Goal: Check status: Check status

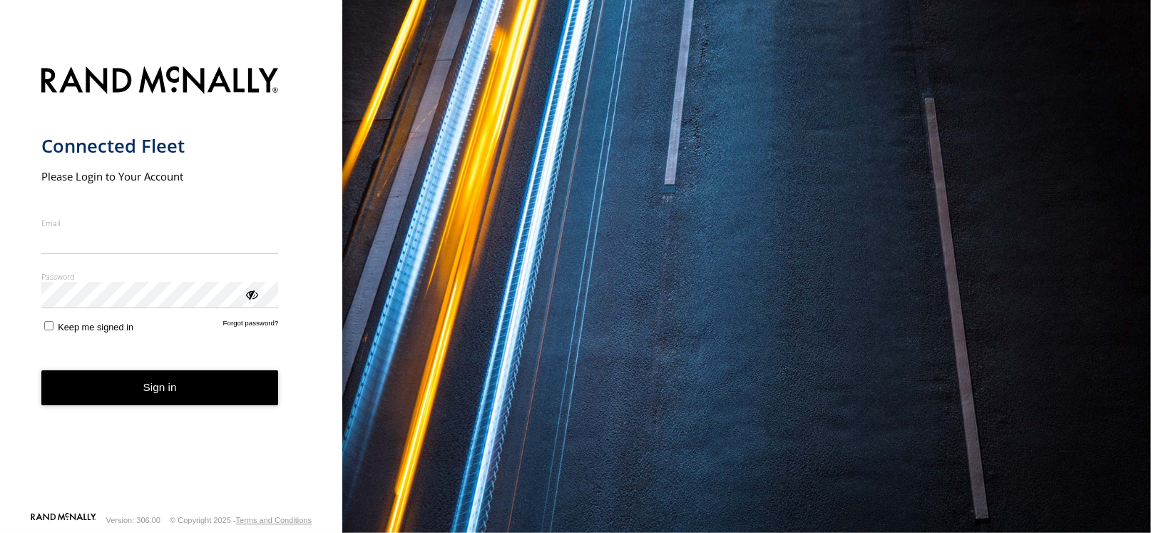
type input "**********"
click at [213, 395] on button "Sign in" at bounding box center [159, 387] width 237 height 35
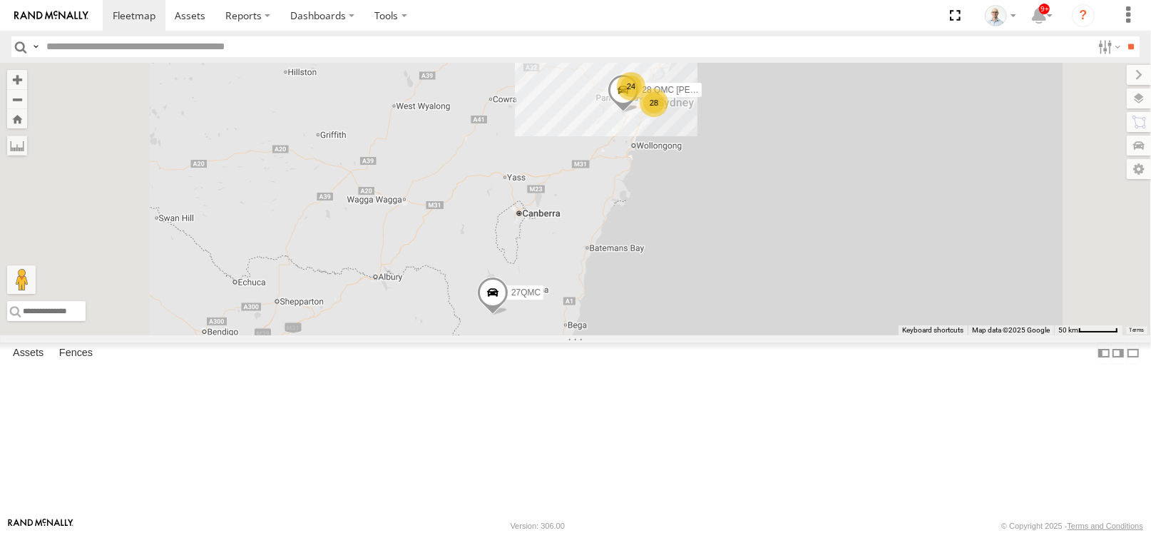
click at [645, 101] on div "24" at bounding box center [631, 86] width 29 height 29
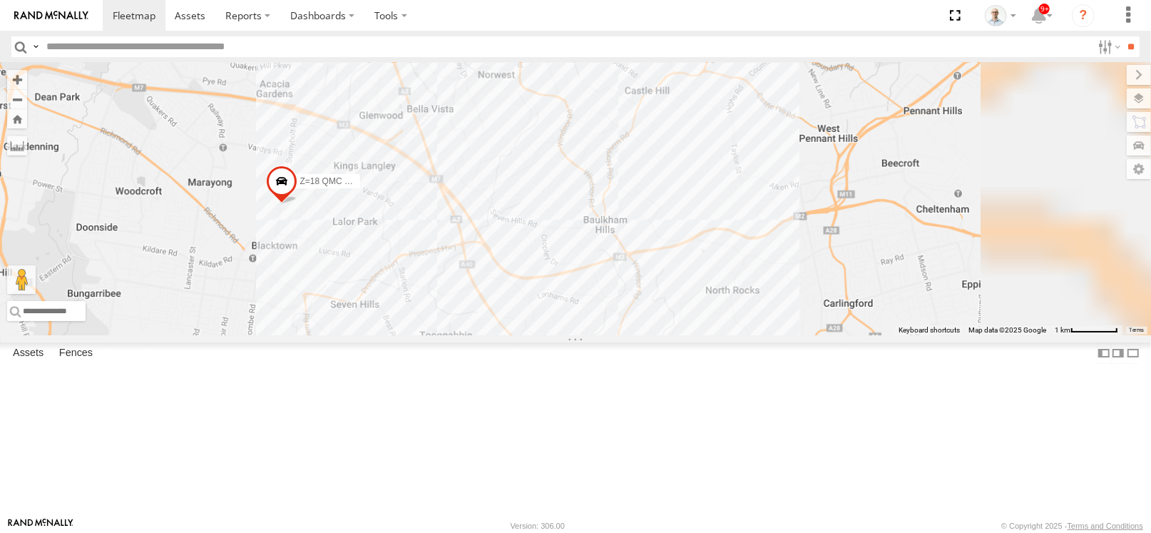
drag, startPoint x: 700, startPoint y: 186, endPoint x: 424, endPoint y: -63, distance: 372.2
click at [424, 0] on html at bounding box center [575, 266] width 1151 height 533
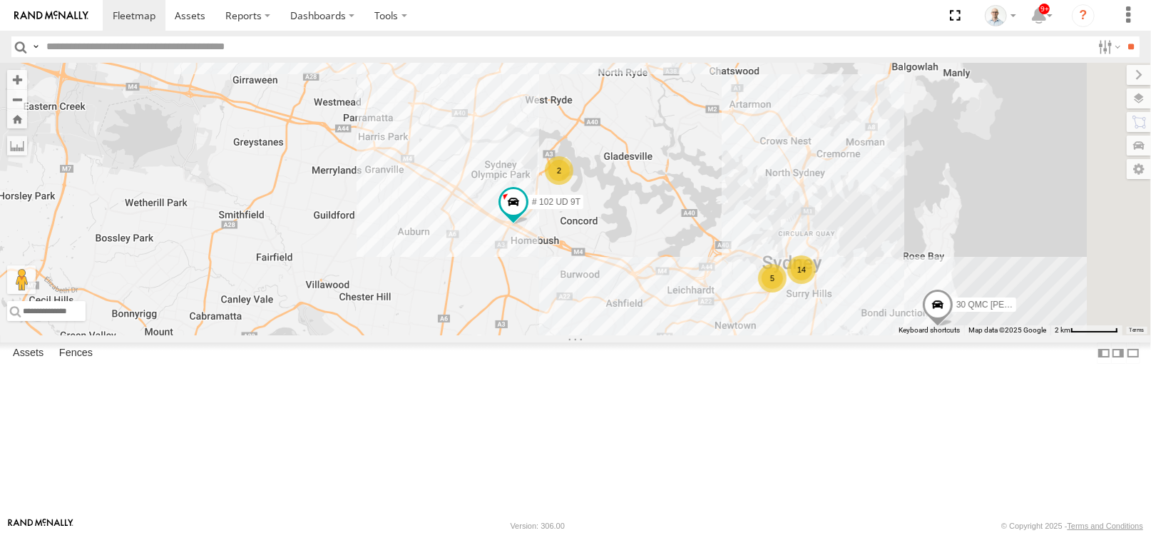
drag, startPoint x: 715, startPoint y: 284, endPoint x: 690, endPoint y: 233, distance: 56.4
click at [690, 233] on div "28 QMC Nathan 27QMC # KS75A 06QMC -Spare Z=18 QMC Written off QMC Mercedes # 10…" at bounding box center [575, 199] width 1151 height 272
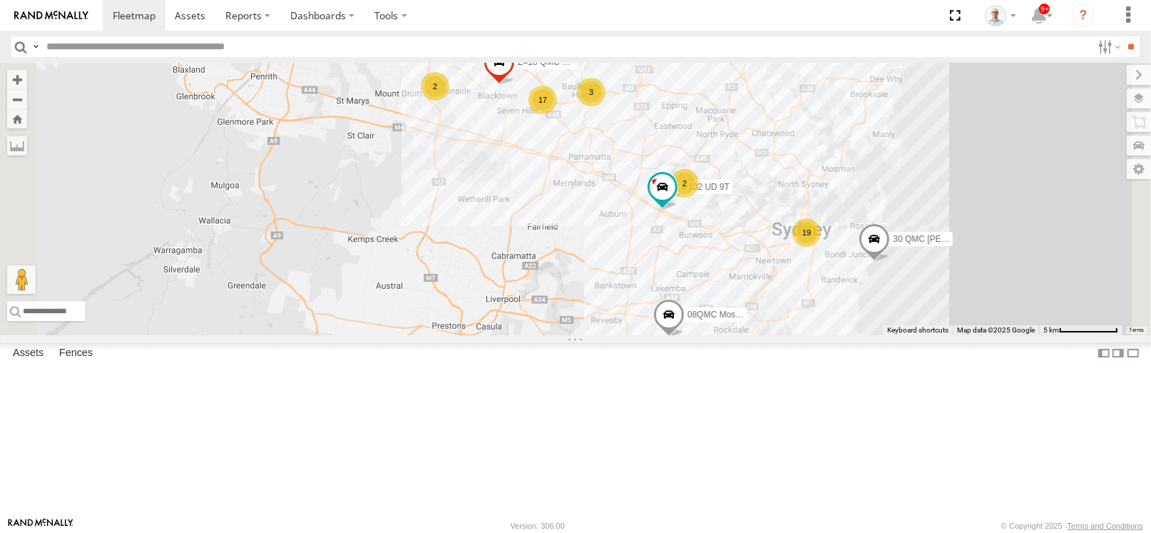
click at [821, 247] on div "19" at bounding box center [806, 232] width 29 height 29
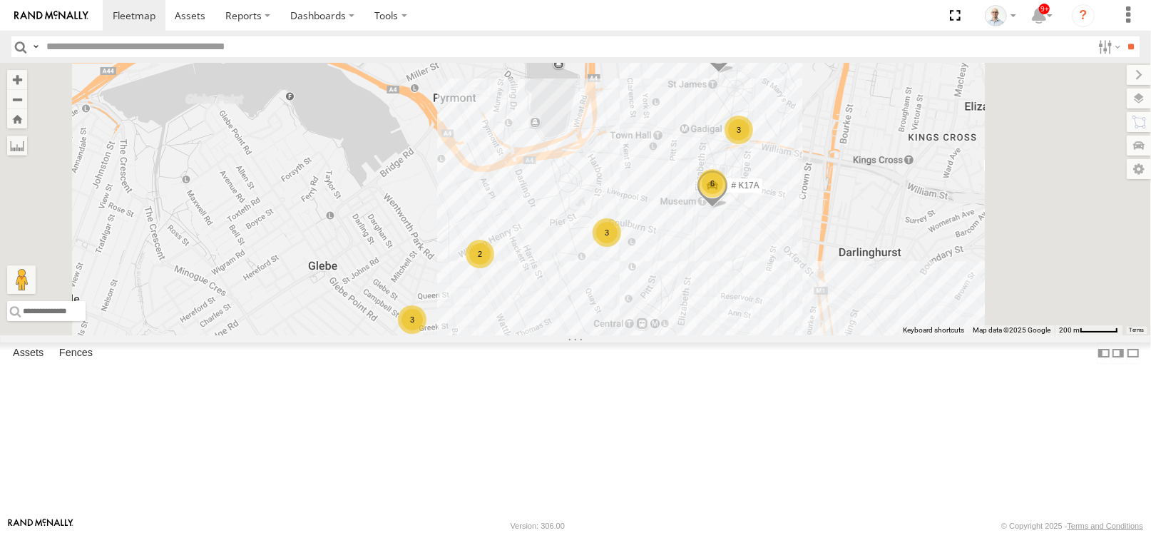
click at [494, 268] on div "2" at bounding box center [480, 254] width 29 height 29
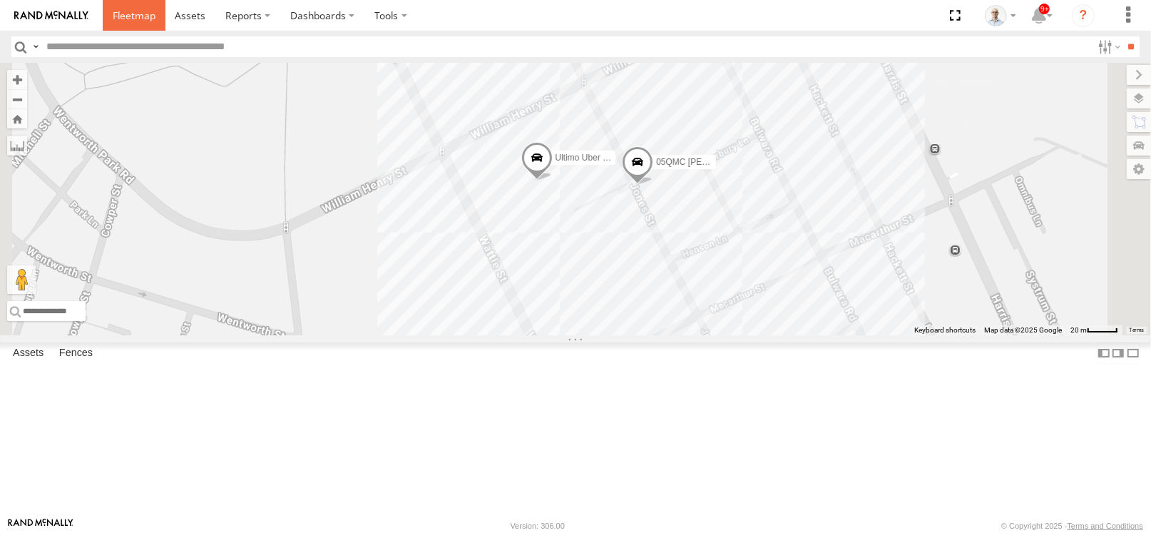
click at [120, 19] on span at bounding box center [134, 16] width 43 height 14
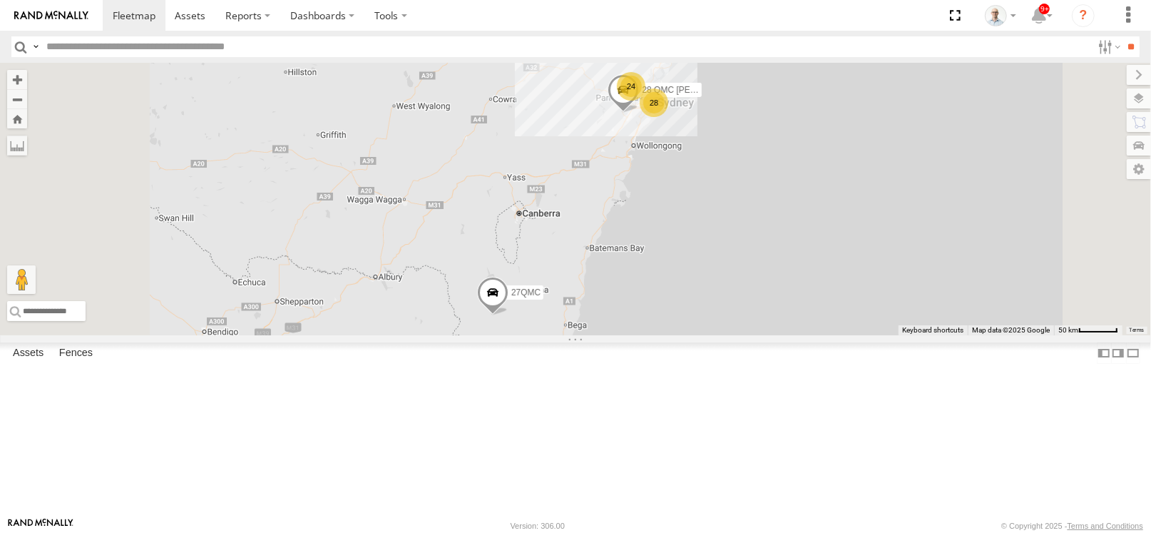
click at [645, 101] on div "24" at bounding box center [631, 86] width 29 height 29
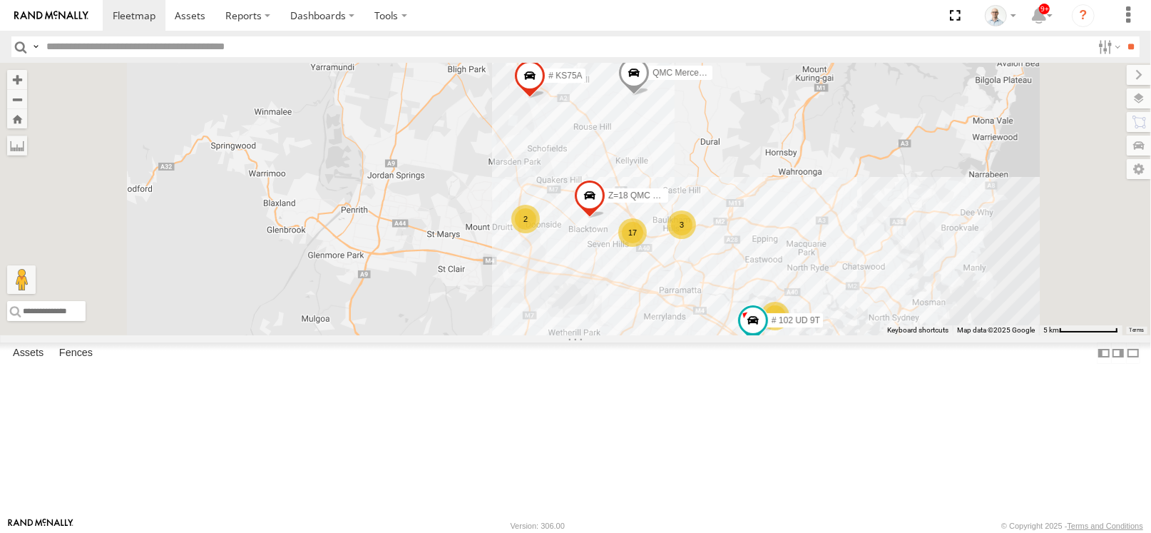
drag, startPoint x: 816, startPoint y: 319, endPoint x: 817, endPoint y: 307, distance: 11.4
click at [647, 247] on div "17" at bounding box center [632, 232] width 29 height 29
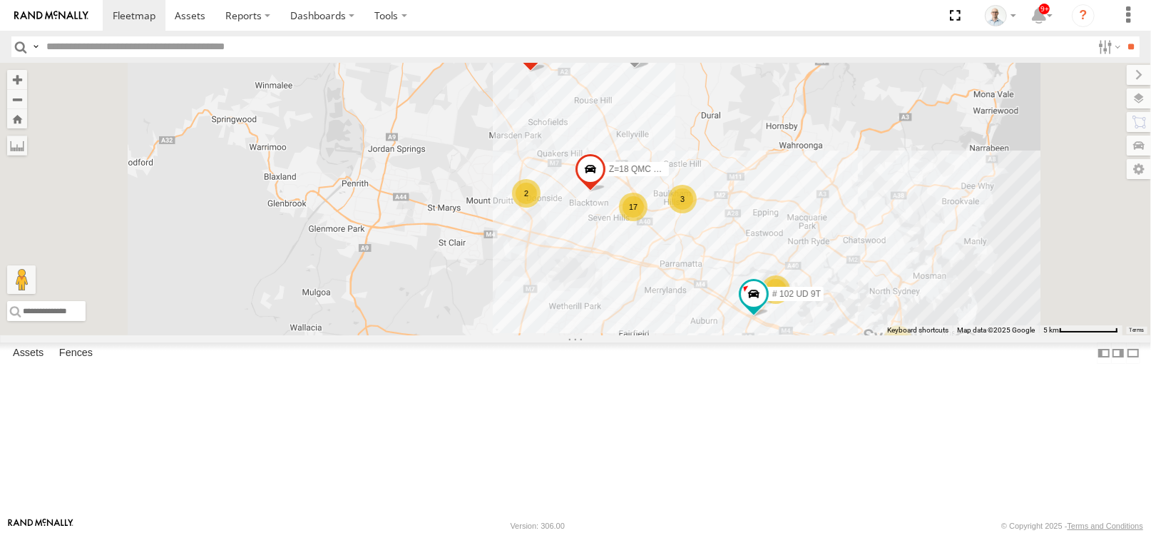
drag, startPoint x: 865, startPoint y: 287, endPoint x: 869, endPoint y: 277, distance: 10.2
click at [697, 213] on div "3" at bounding box center [682, 199] width 29 height 29
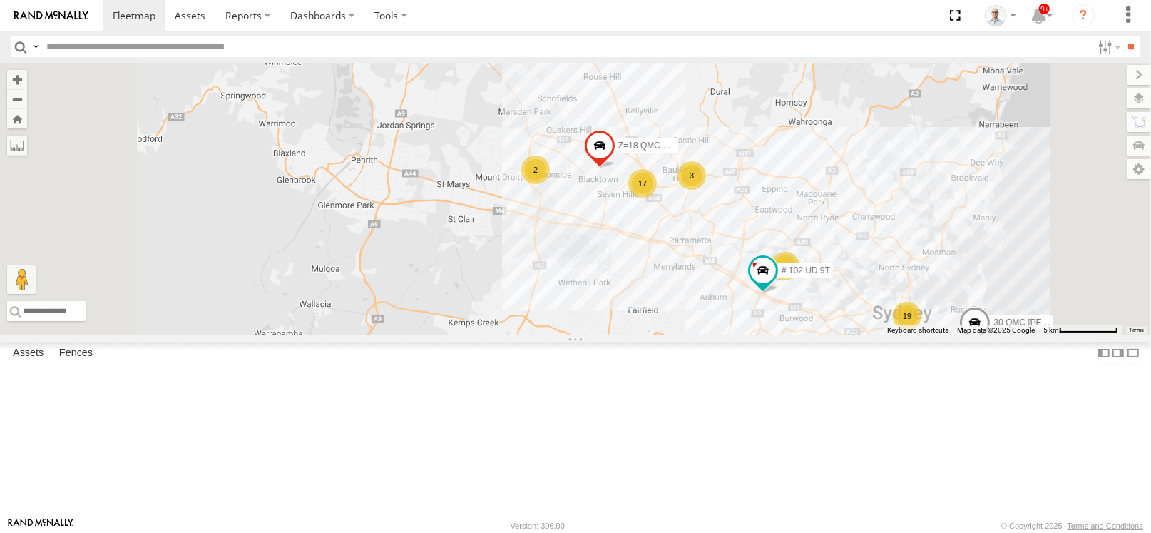
click at [706, 190] on div "3" at bounding box center [691, 175] width 29 height 29
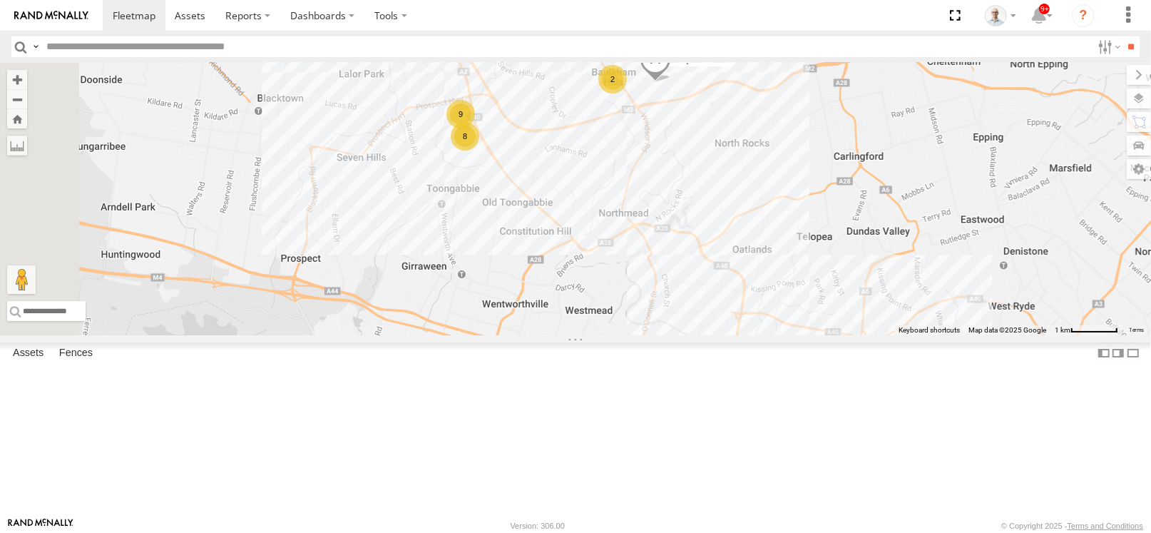
drag, startPoint x: 549, startPoint y: 458, endPoint x: 792, endPoint y: 183, distance: 366.3
click at [792, 183] on div "28 QMC Nathan 27QMC # KS75A 06QMC -Spare Z=18 QMC Written off QMC Mercedes # 10…" at bounding box center [575, 199] width 1151 height 272
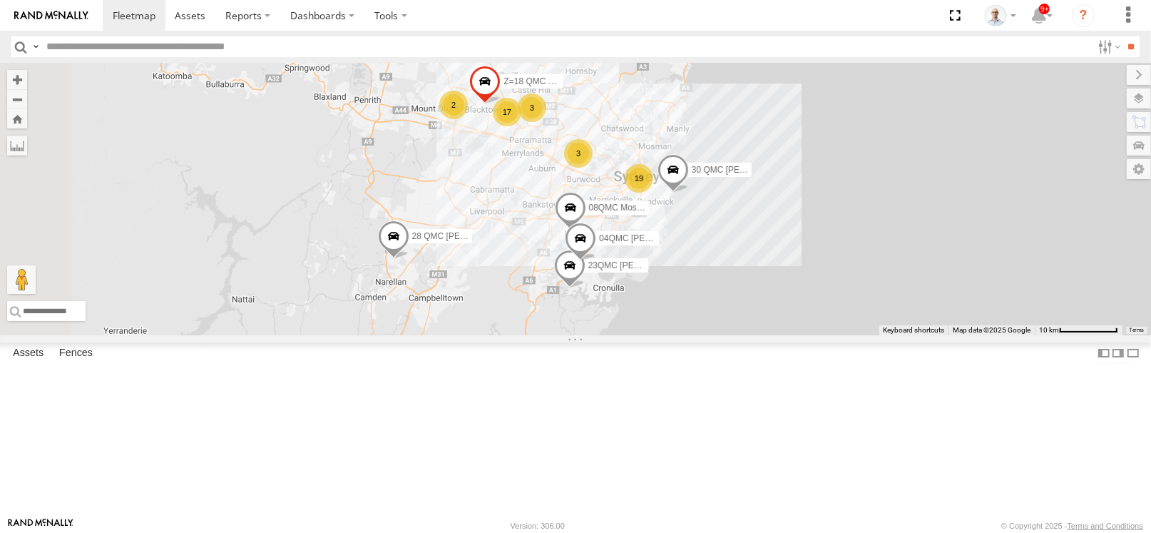
drag, startPoint x: 710, startPoint y: 203, endPoint x: 757, endPoint y: 178, distance: 53.9
click at [757, 178] on div "28 QMC Nathan 27QMC # KS75A 06QMC -Spare Z=18 QMC Written off QMC Mercedes 30 Q…" at bounding box center [575, 199] width 1151 height 272
click at [524, 124] on div "17" at bounding box center [510, 110] width 29 height 29
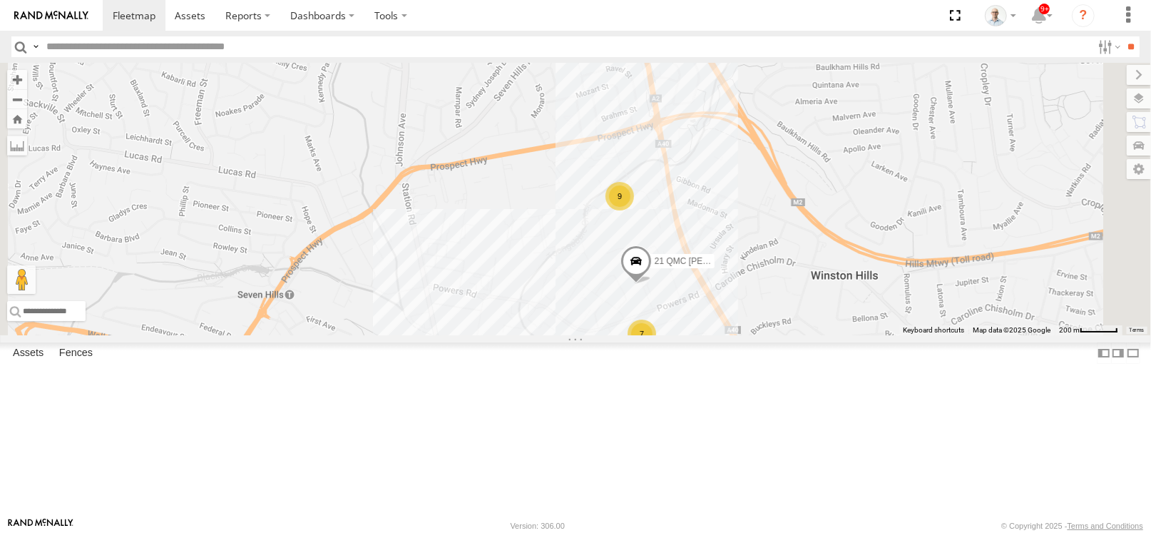
drag, startPoint x: 798, startPoint y: 287, endPoint x: 801, endPoint y: 279, distance: 9.0
click at [634, 210] on div "9" at bounding box center [619, 196] width 29 height 29
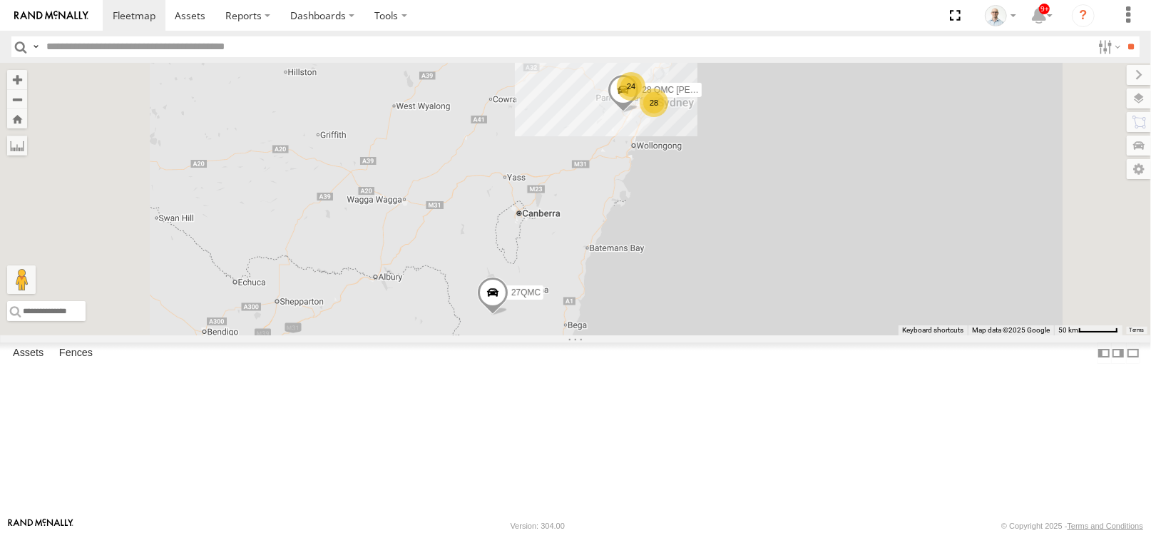
click at [645, 101] on div "24" at bounding box center [631, 86] width 29 height 29
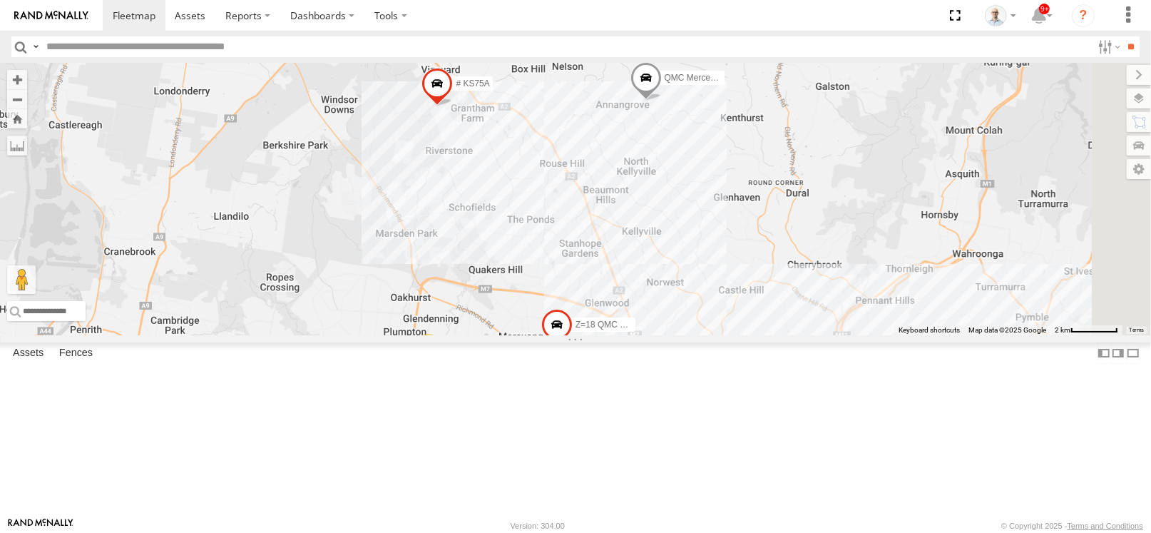
drag, startPoint x: 822, startPoint y: 469, endPoint x: 822, endPoint y: 461, distance: 7.8
click at [657, 390] on div "17" at bounding box center [643, 376] width 29 height 29
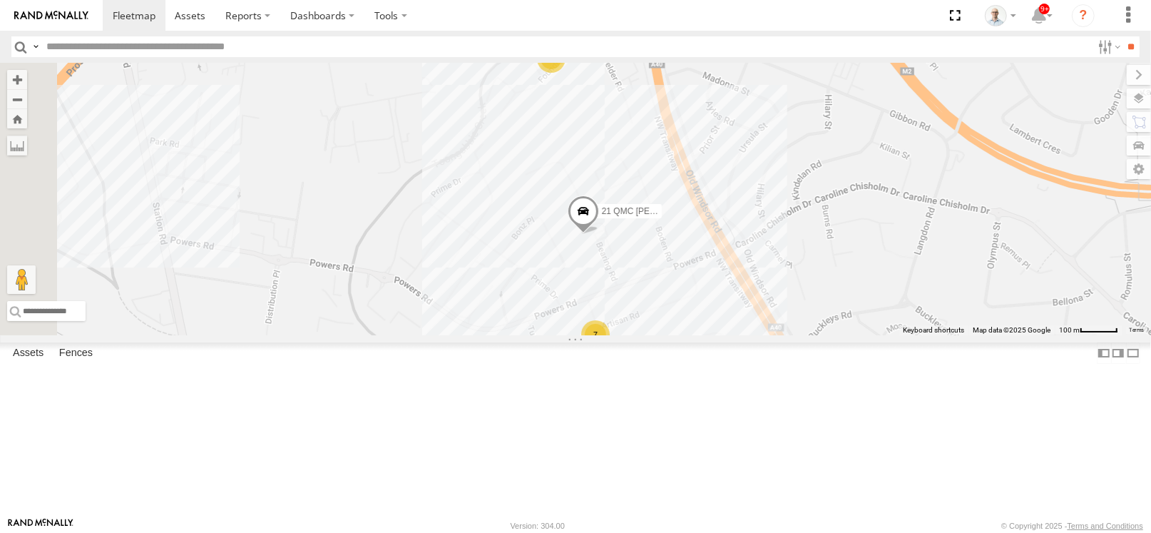
click at [610, 349] on div "7" at bounding box center [595, 334] width 29 height 29
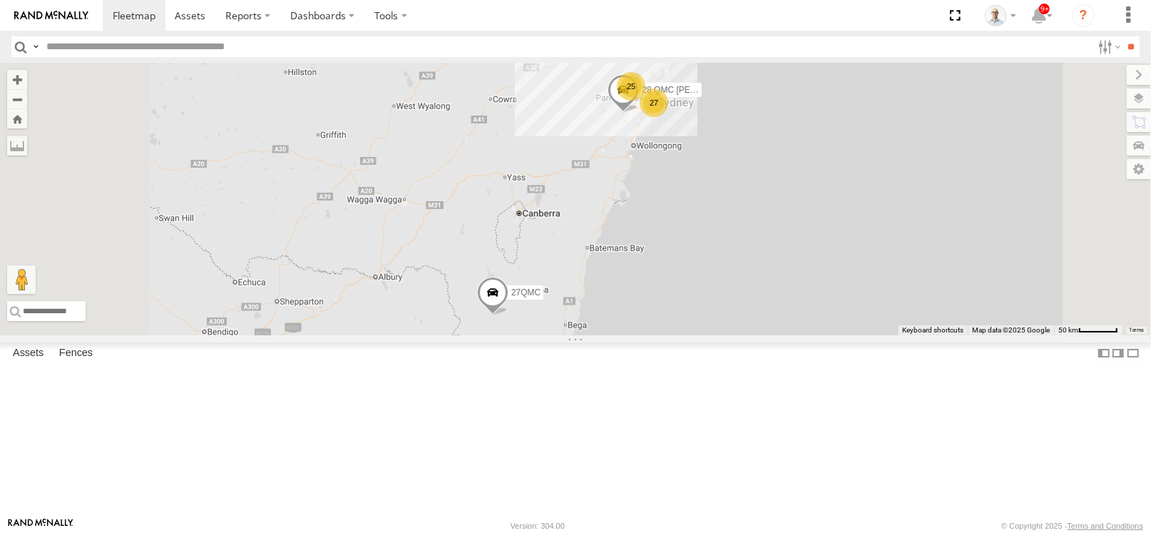
click at [668, 117] on div "27" at bounding box center [654, 102] width 29 height 29
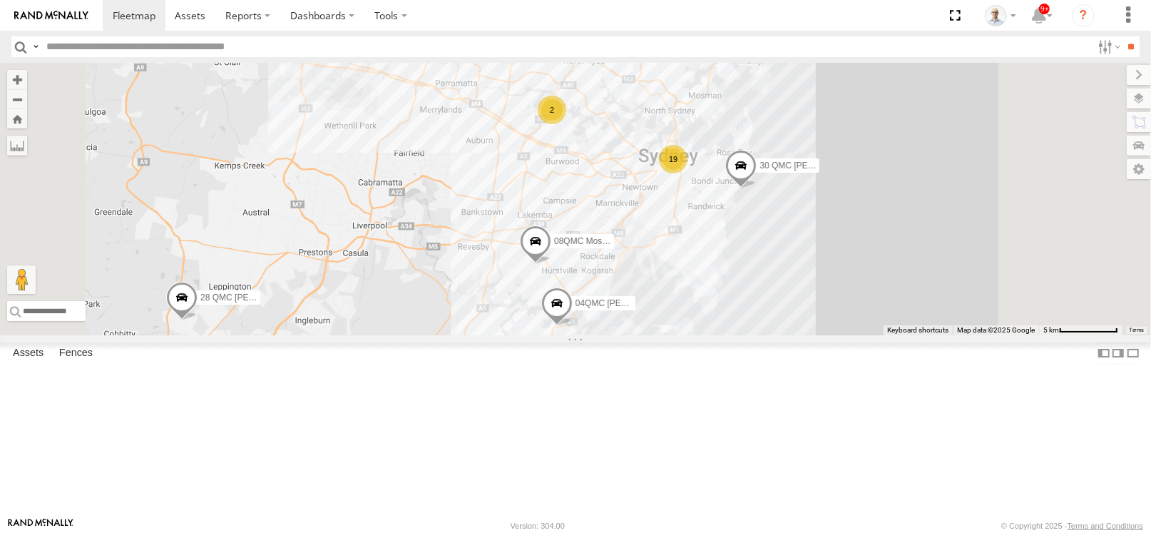
click at [687, 173] on div "19" at bounding box center [673, 159] width 29 height 29
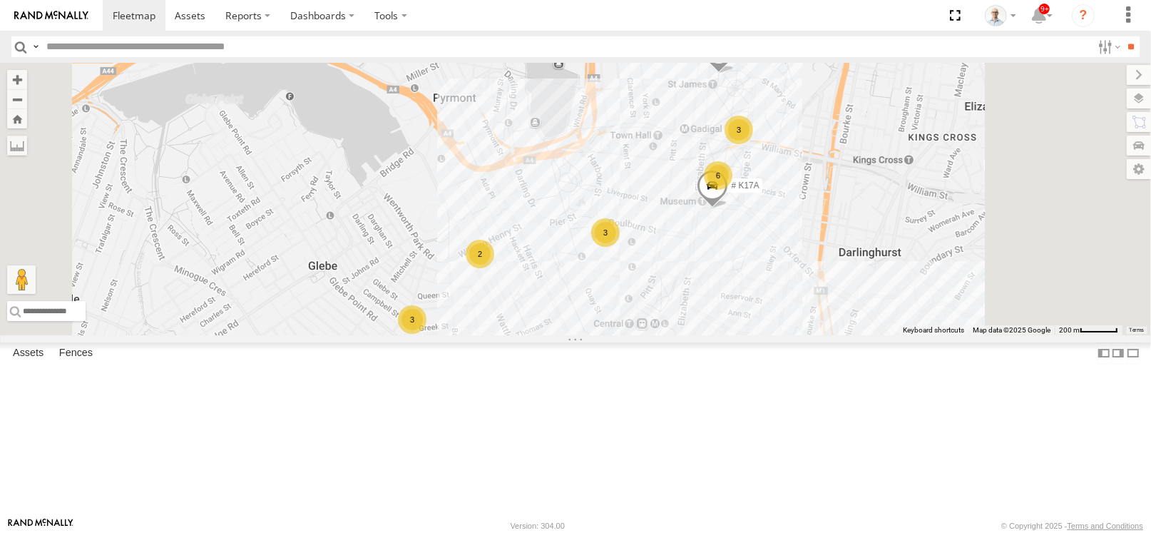
click at [620, 247] on div "3" at bounding box center [605, 232] width 29 height 29
